Goal: Book appointment/travel/reservation

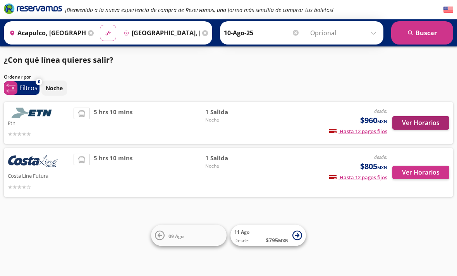
click at [426, 129] on button "Ver Horarios" at bounding box center [421, 123] width 57 height 14
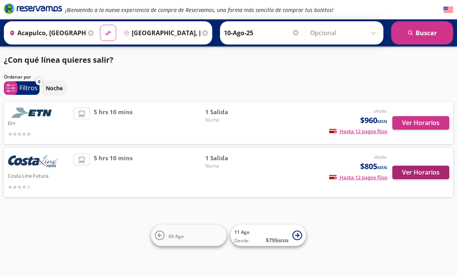
click at [422, 174] on button "Ver Horarios" at bounding box center [421, 173] width 57 height 14
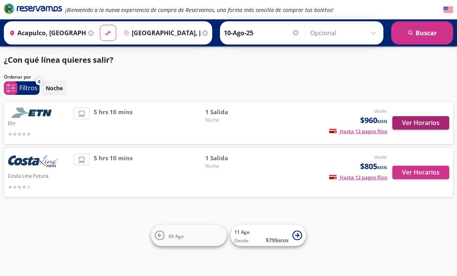
click at [429, 124] on button "Ver Horarios" at bounding box center [421, 123] width 57 height 14
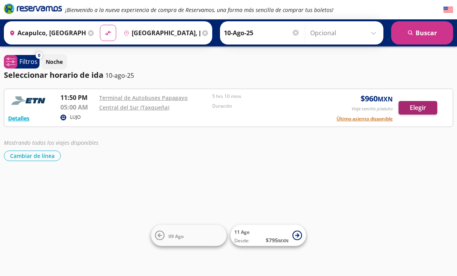
click at [424, 109] on button "Elegir" at bounding box center [418, 108] width 39 height 14
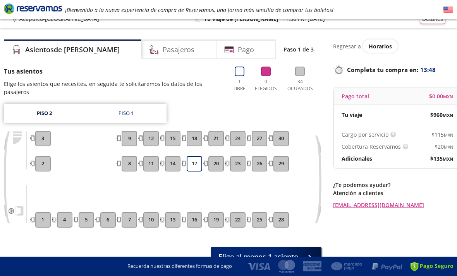
scroll to position [10, 0]
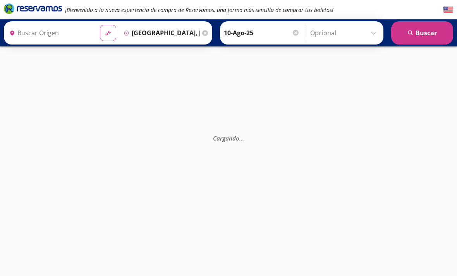
type input "Acapulco, [GEOGRAPHIC_DATA]"
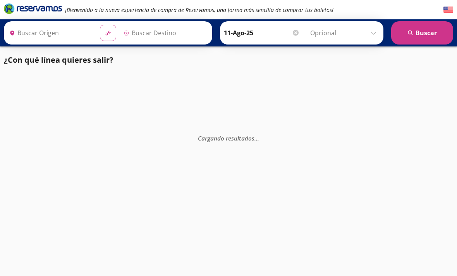
type input "[GEOGRAPHIC_DATA], [GEOGRAPHIC_DATA]"
type input "Acapulco, [GEOGRAPHIC_DATA]"
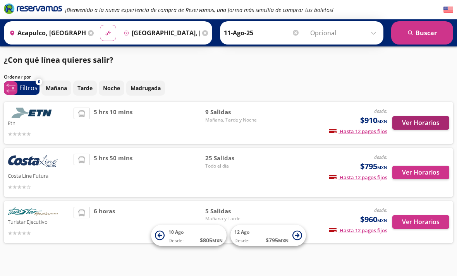
click at [423, 124] on button "Ver Horarios" at bounding box center [421, 123] width 57 height 14
